Goal: Check status: Check status

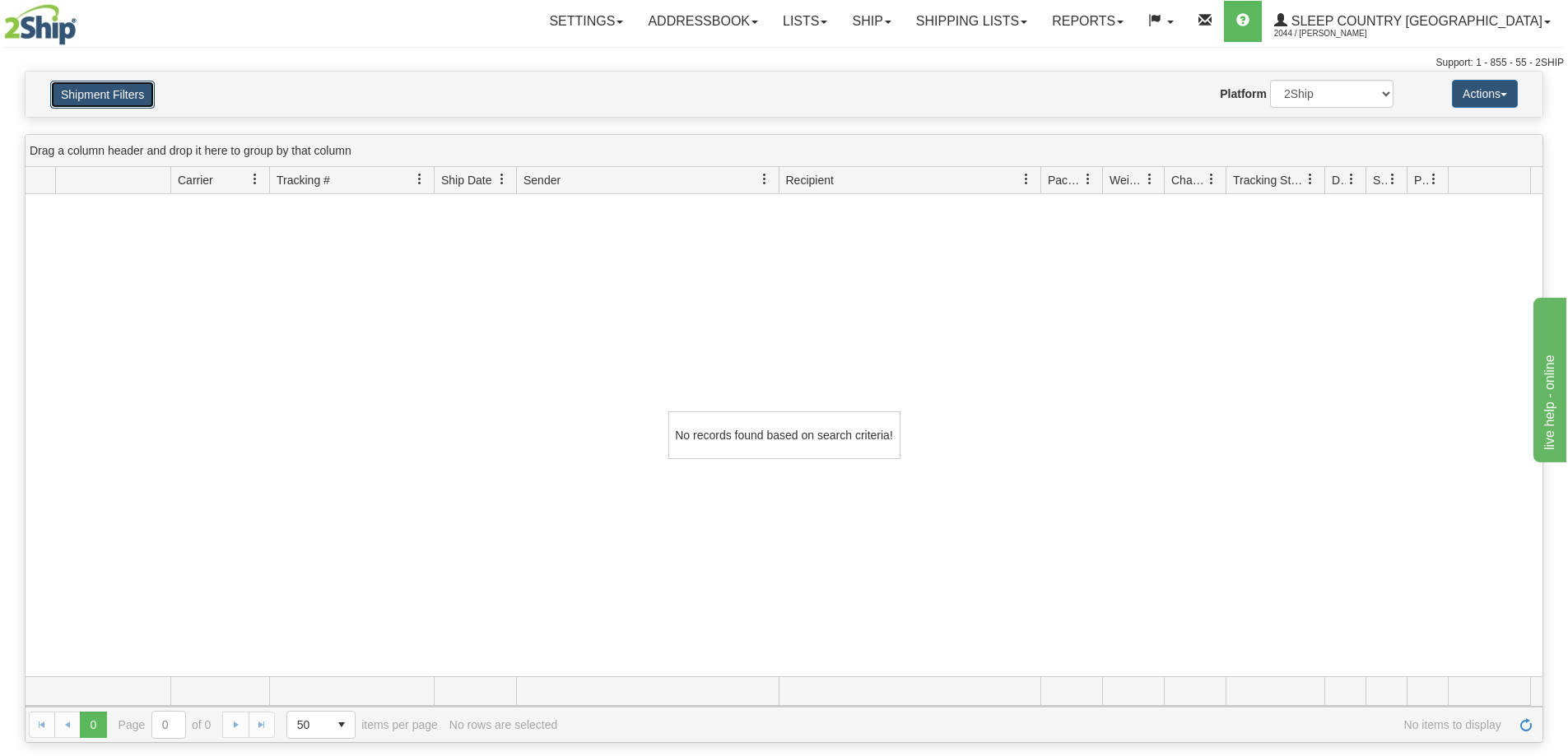
click at [93, 92] on button "Shipment Filters" at bounding box center [103, 94] width 104 height 28
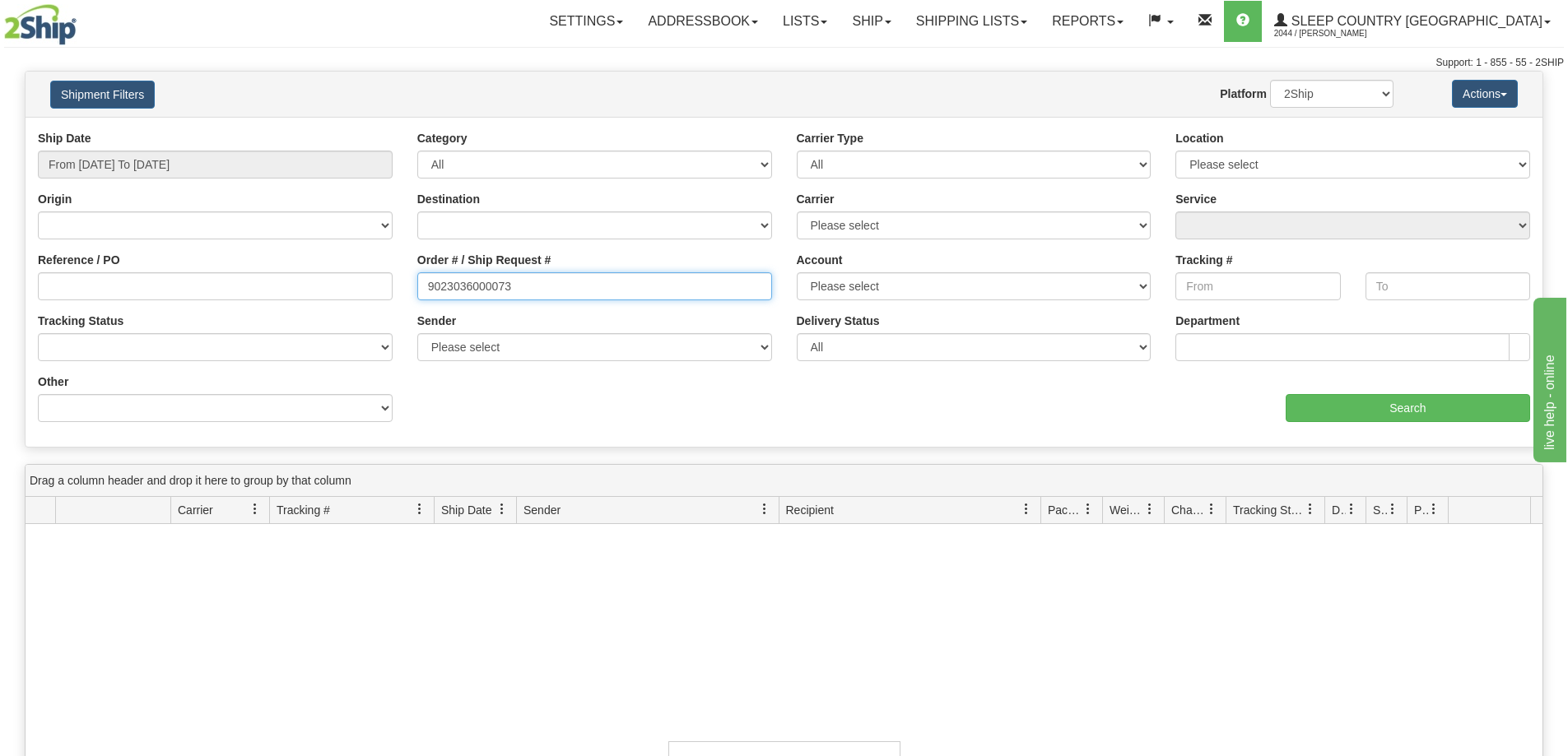
click at [538, 285] on input "9023036000073" at bounding box center [595, 286] width 355 height 28
click at [261, 268] on div "Reference / PO" at bounding box center [215, 276] width 355 height 49
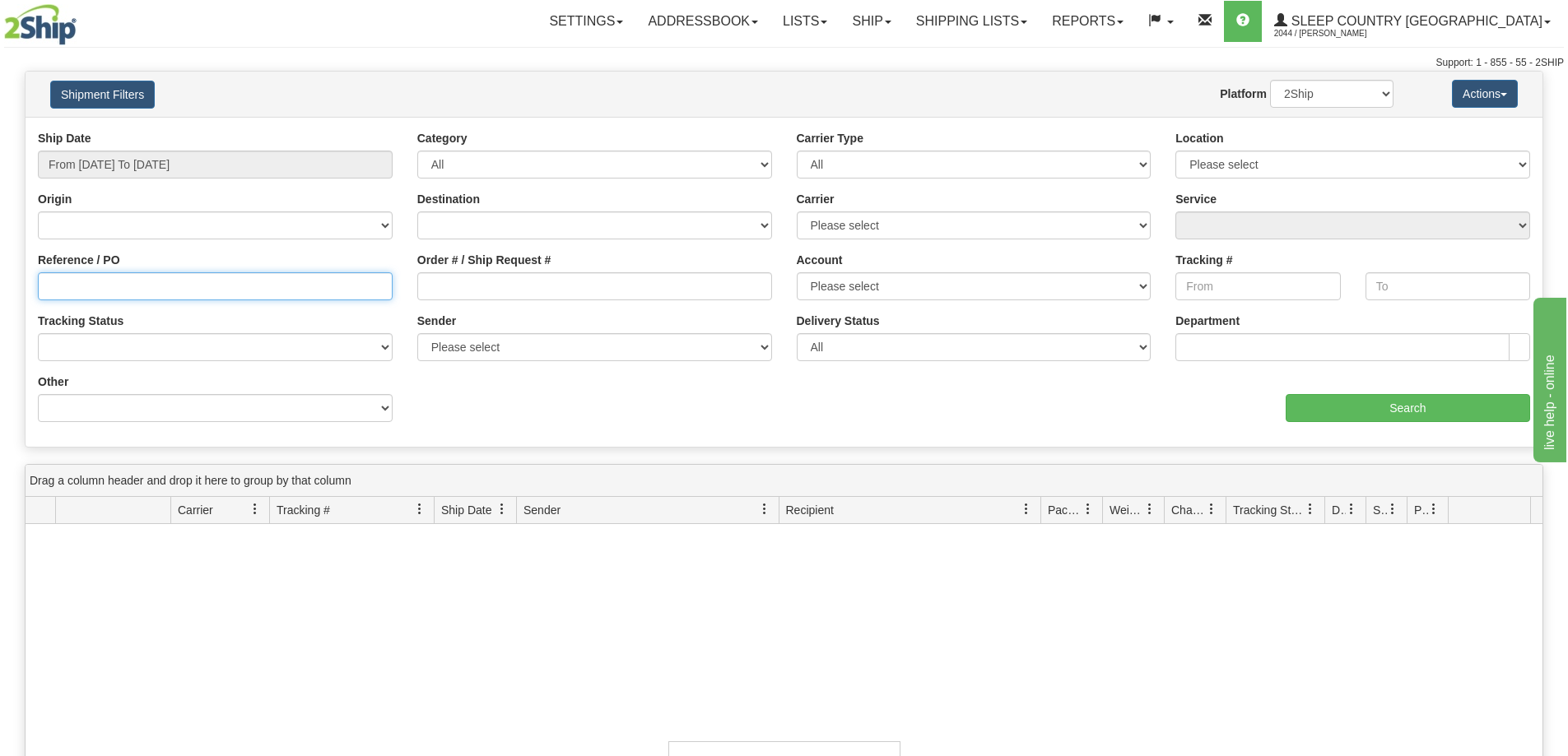
click at [257, 282] on input "Reference / PO" at bounding box center [215, 286] width 355 height 28
paste input "1060456"
type input "1060456"
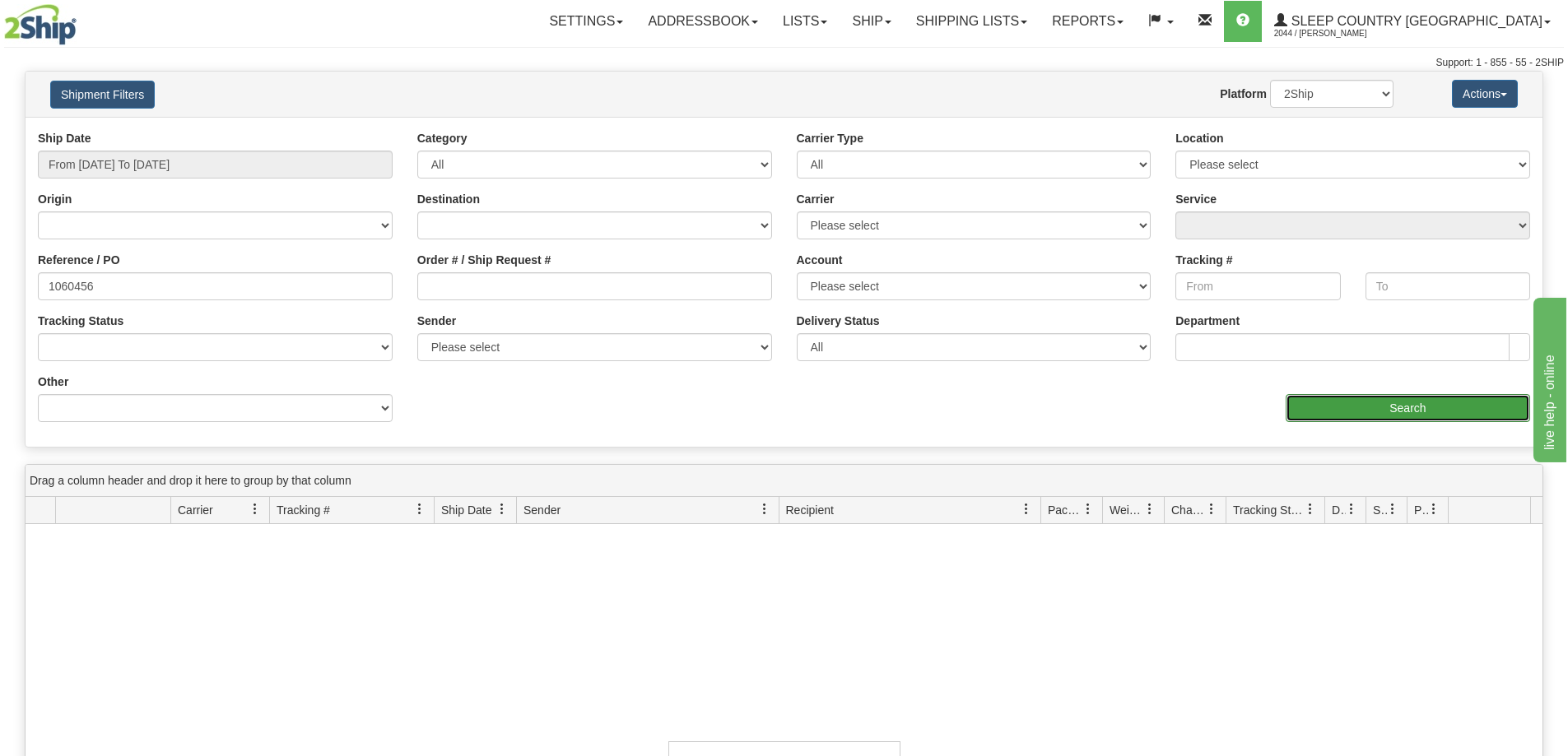
click at [1377, 403] on input "Search" at bounding box center [1408, 408] width 245 height 28
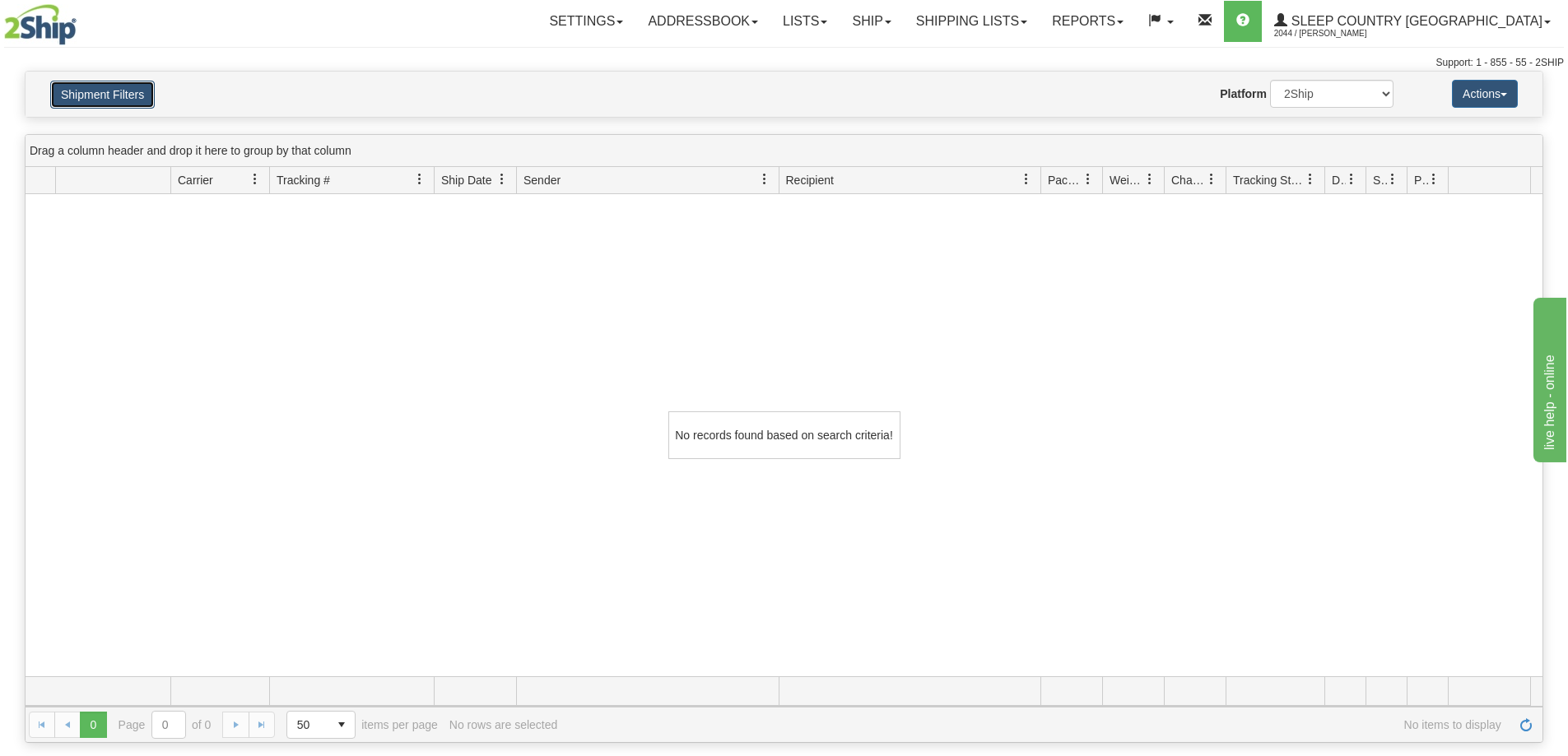
click at [98, 95] on button "Shipment Filters" at bounding box center [103, 94] width 104 height 28
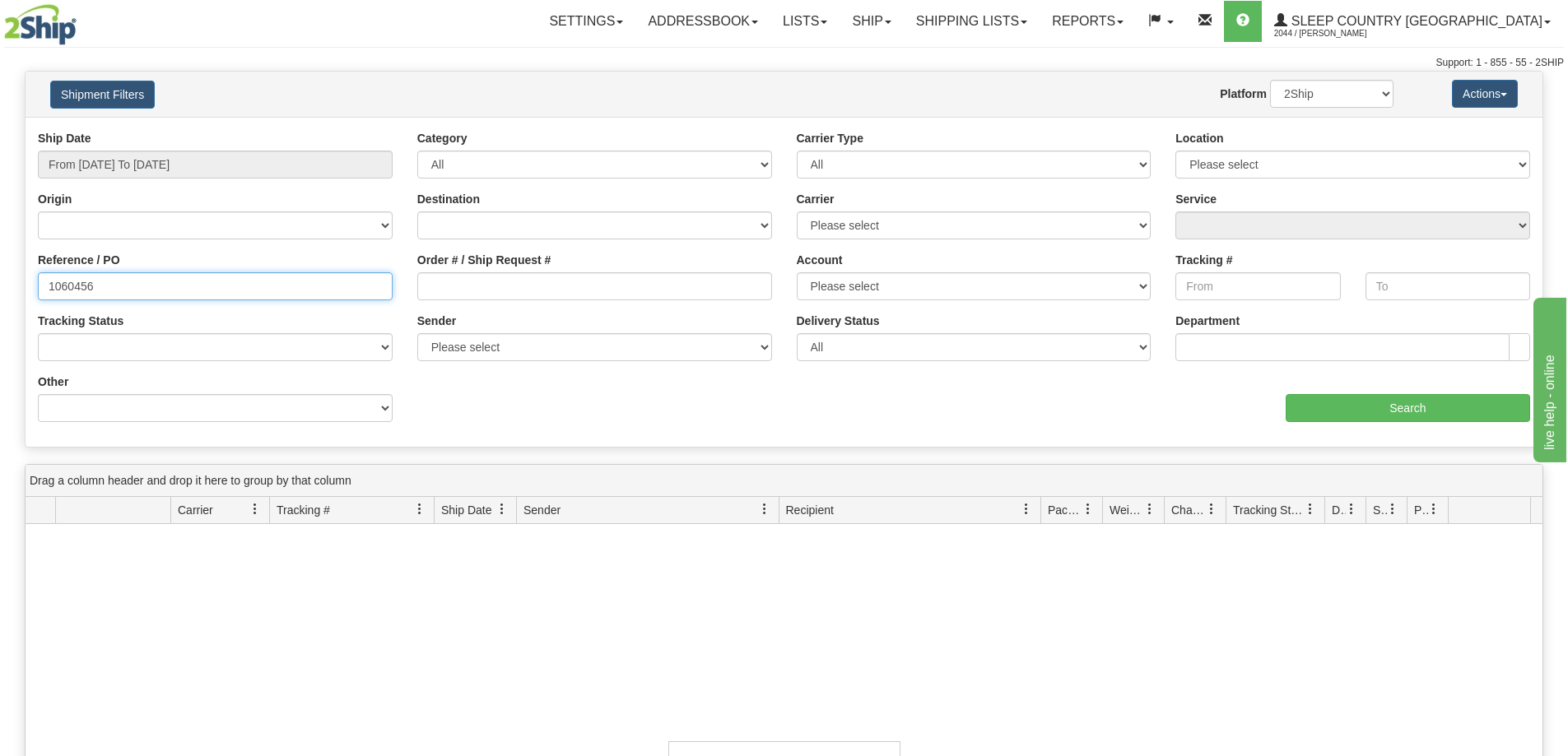
click at [80, 283] on input "1060456" at bounding box center [215, 286] width 355 height 28
